Goal: Transaction & Acquisition: Obtain resource

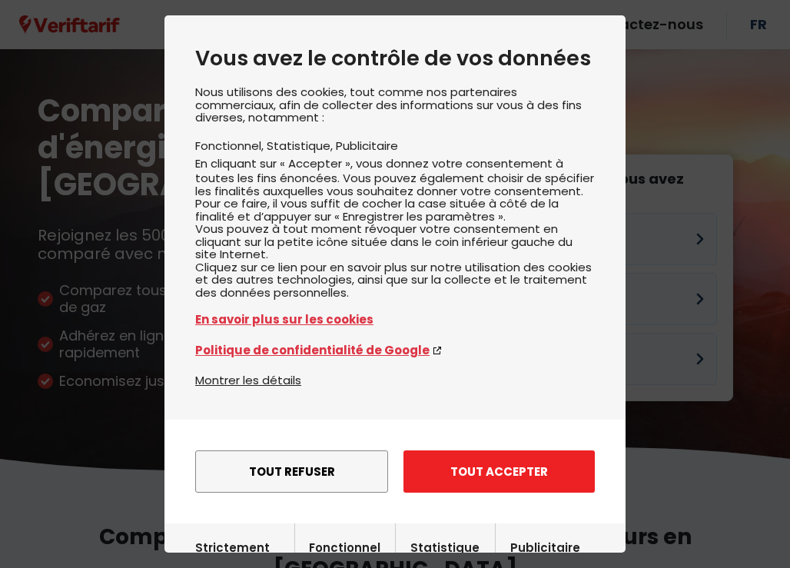
click at [483, 465] on button "Tout accepter" at bounding box center [498, 471] width 191 height 42
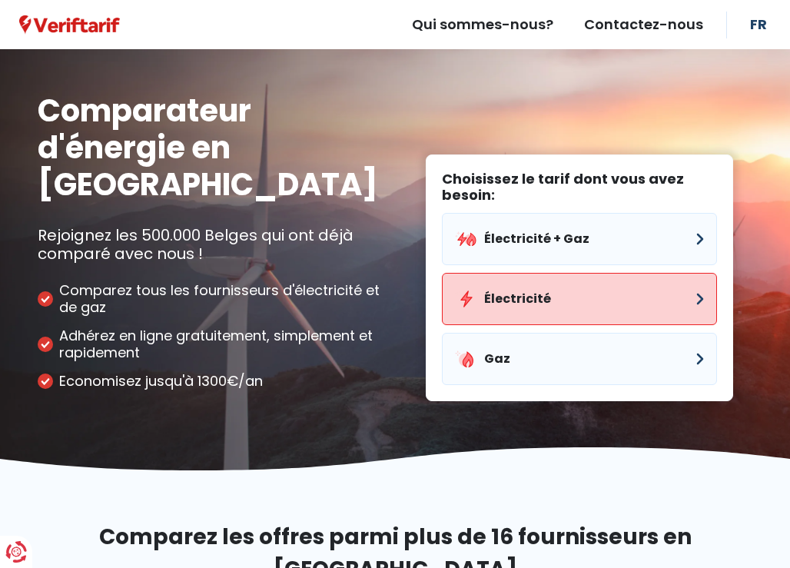
click at [521, 273] on button "Électricité" at bounding box center [579, 299] width 275 height 52
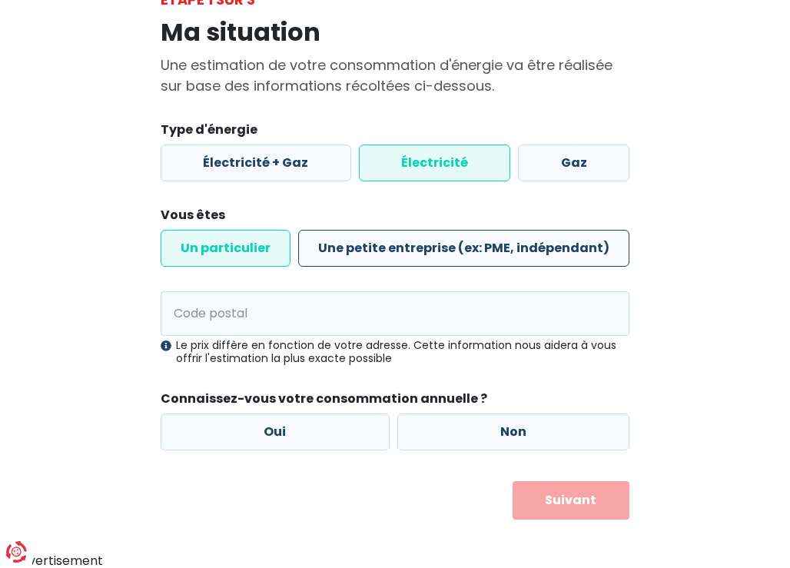
click at [421, 247] on label "Une petite entreprise (ex: PME, indépendant)" at bounding box center [463, 248] width 331 height 37
click at [421, 247] on input "Une petite entreprise (ex: PME, indépendant)" at bounding box center [463, 248] width 331 height 37
radio input "true"
radio input "false"
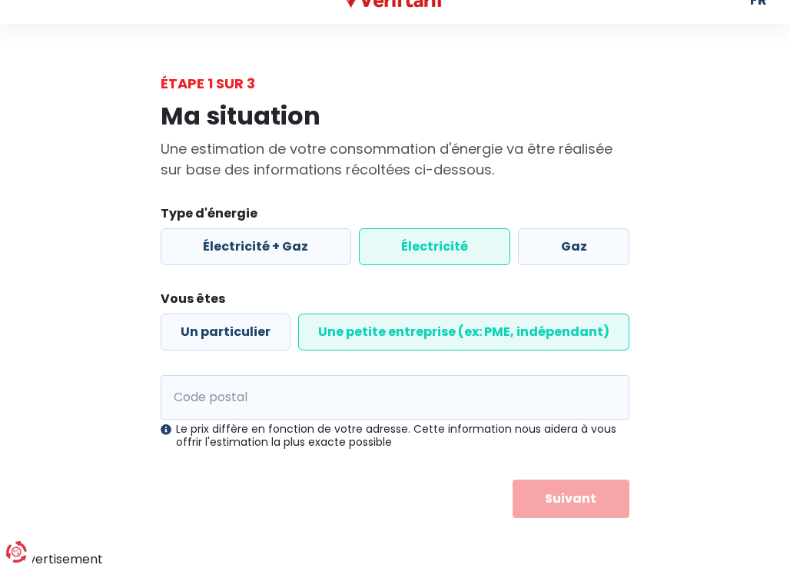
scroll to position [24, 0]
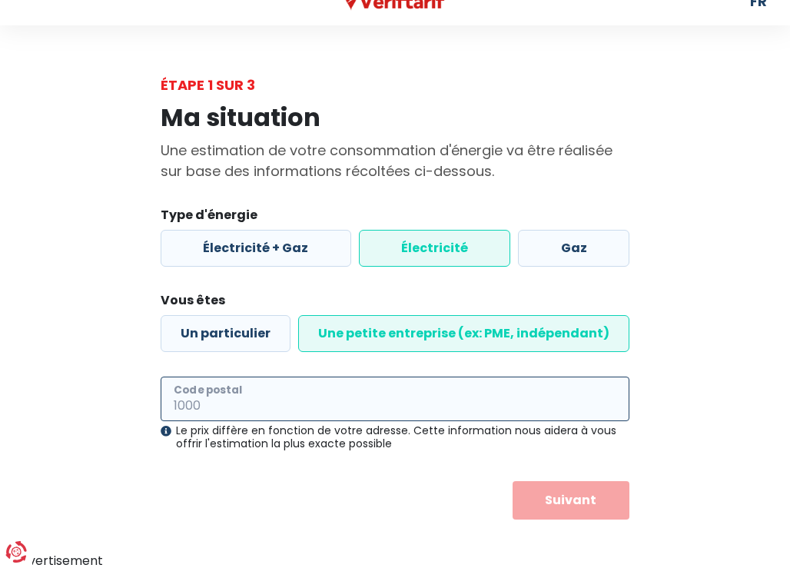
click at [305, 396] on input "Code postal" at bounding box center [395, 398] width 469 height 45
type input "6200"
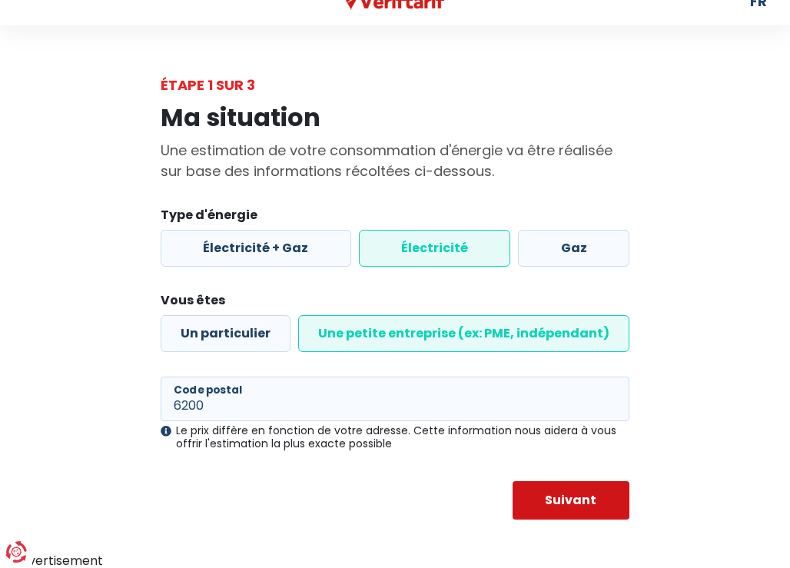
click at [568, 487] on button "Suivant" at bounding box center [570, 500] width 117 height 38
select select
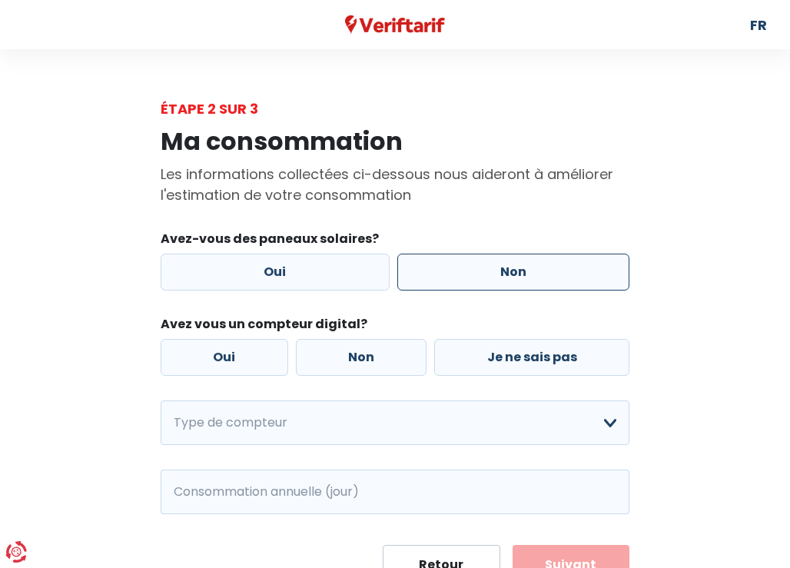
click at [455, 270] on label "Non" at bounding box center [513, 272] width 233 height 37
click at [455, 270] on input "Non" at bounding box center [513, 272] width 233 height 37
radio input "true"
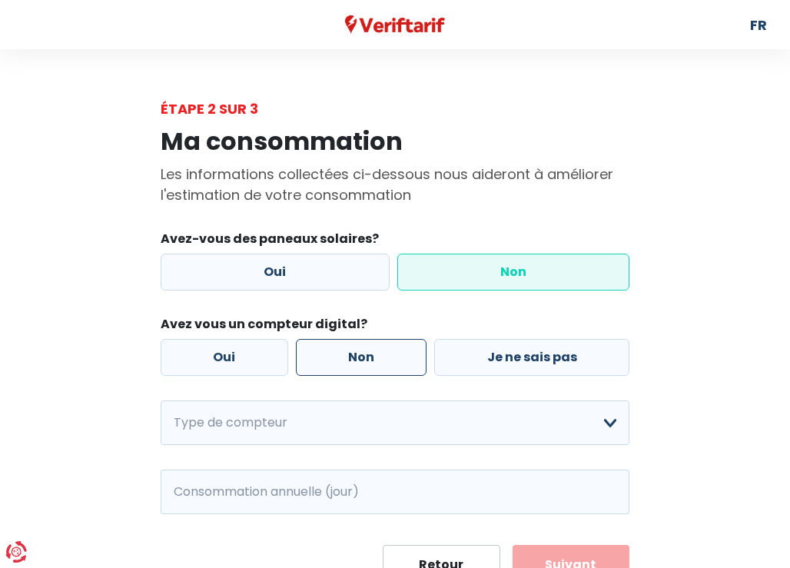
click at [362, 353] on label "Non" at bounding box center [361, 357] width 131 height 37
click at [362, 353] on input "Non" at bounding box center [361, 357] width 131 height 37
radio input "true"
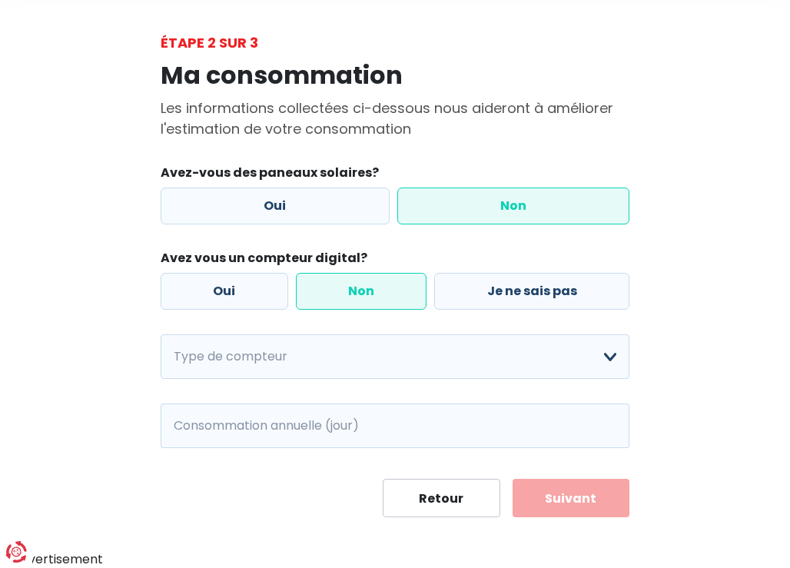
scroll to position [65, 0]
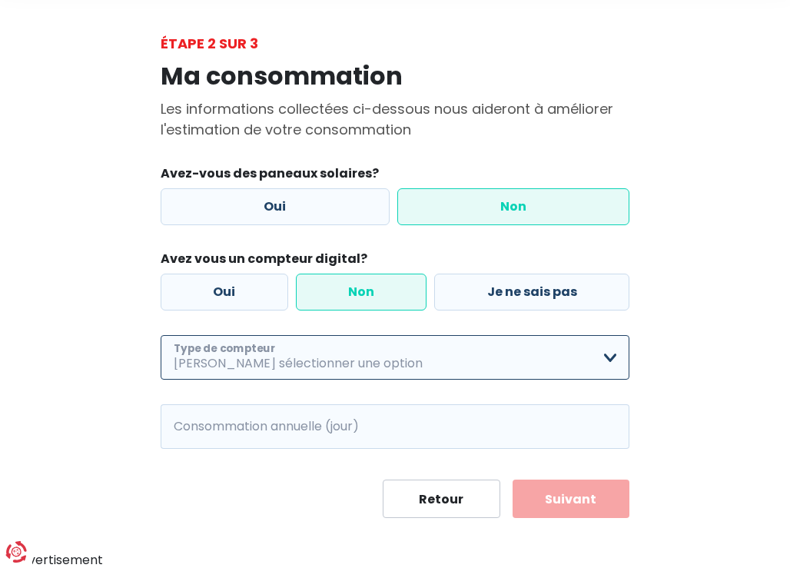
select select "day_night_bi_hourly"
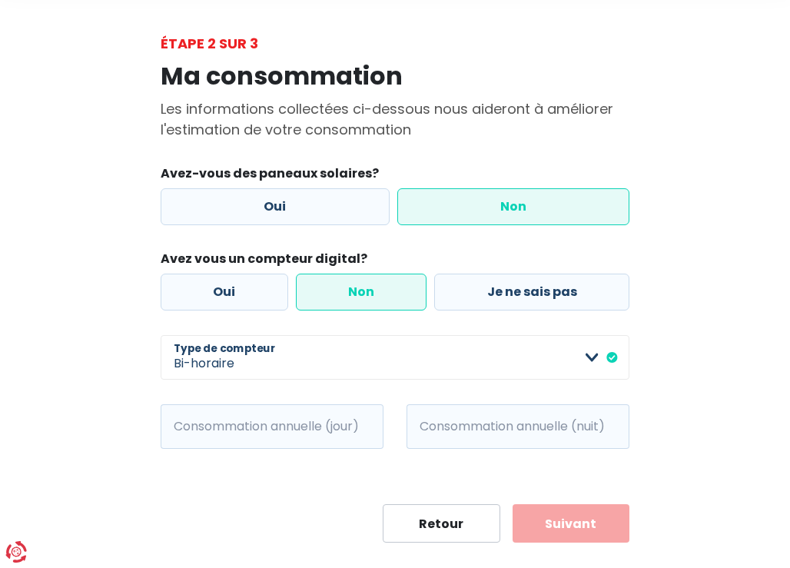
click at [566, 527] on button "Suivant" at bounding box center [570, 523] width 117 height 38
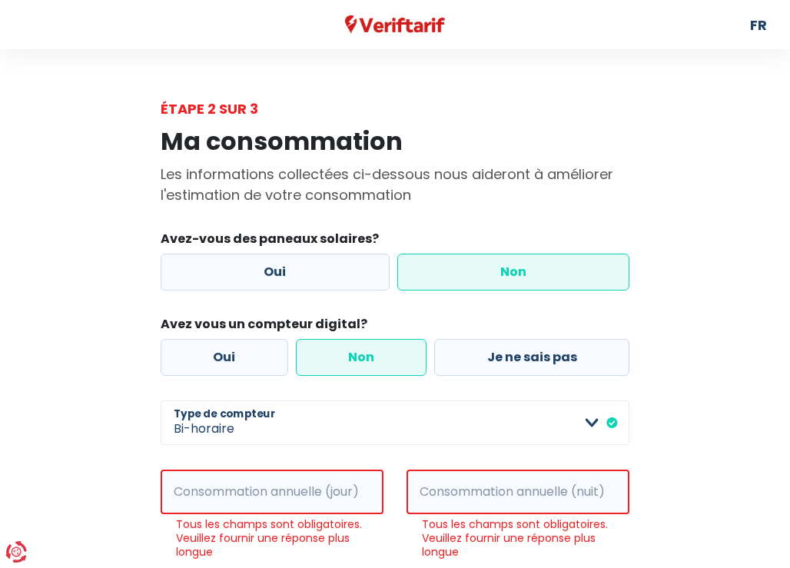
scroll to position [0, 0]
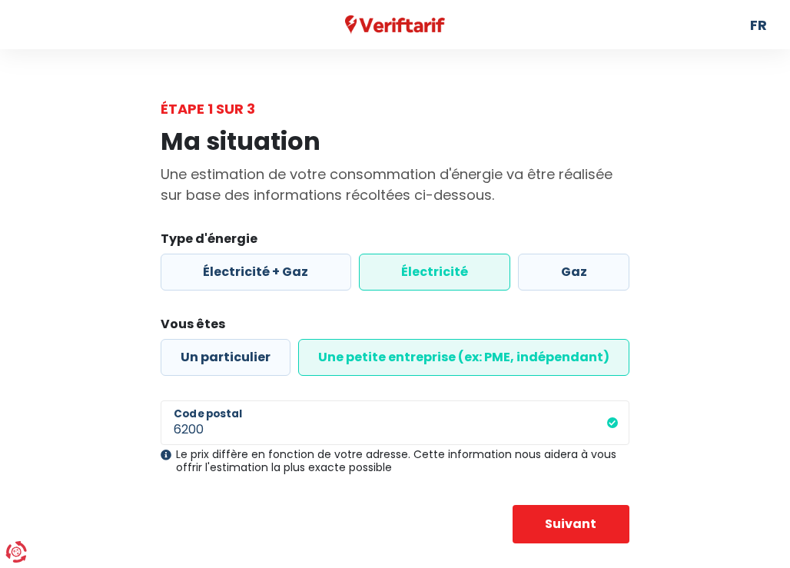
scroll to position [24, 0]
